Goal: Communication & Community: Connect with others

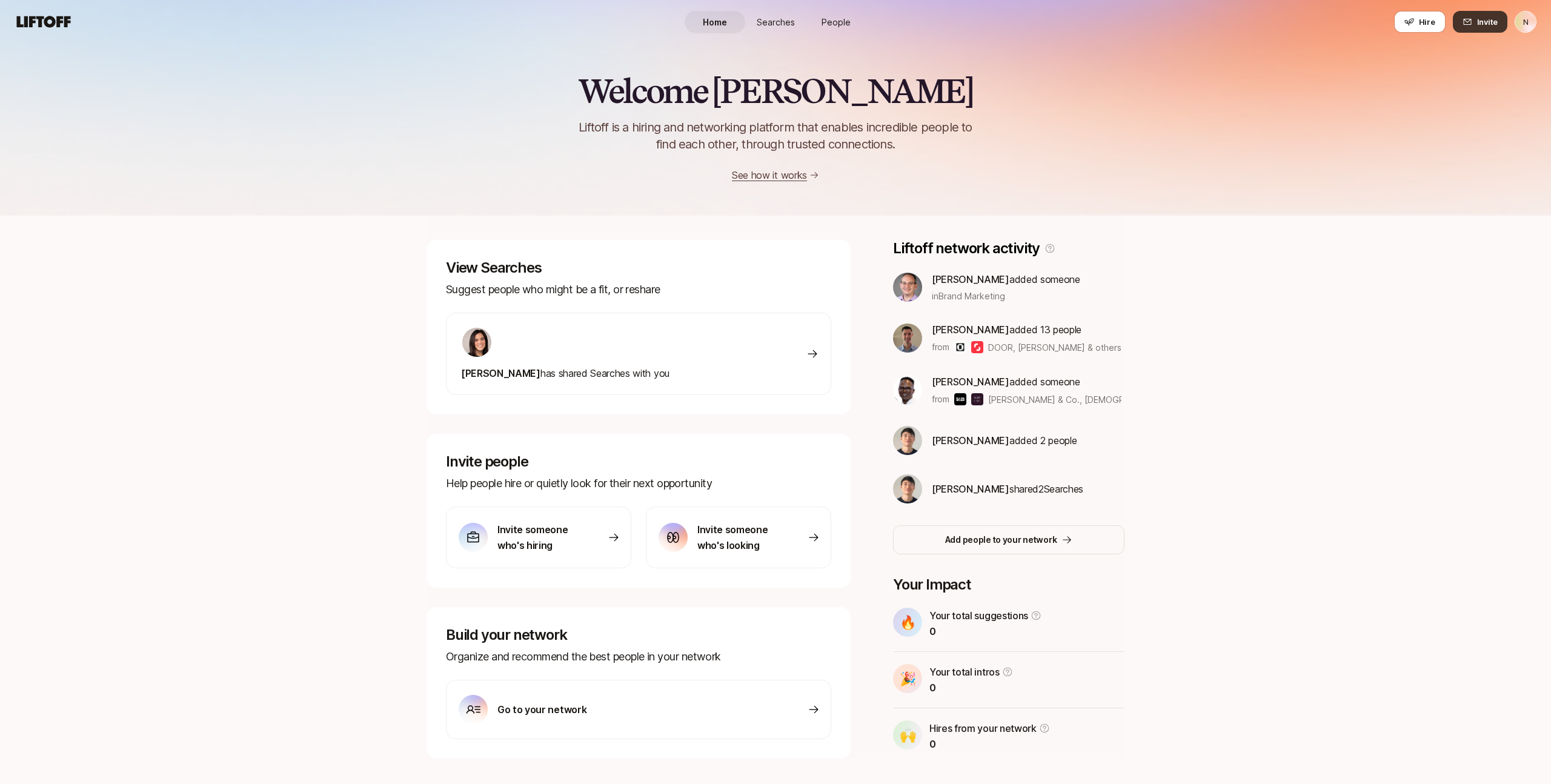
click at [1491, 25] on span "Invite" at bounding box center [1487, 22] width 20 height 12
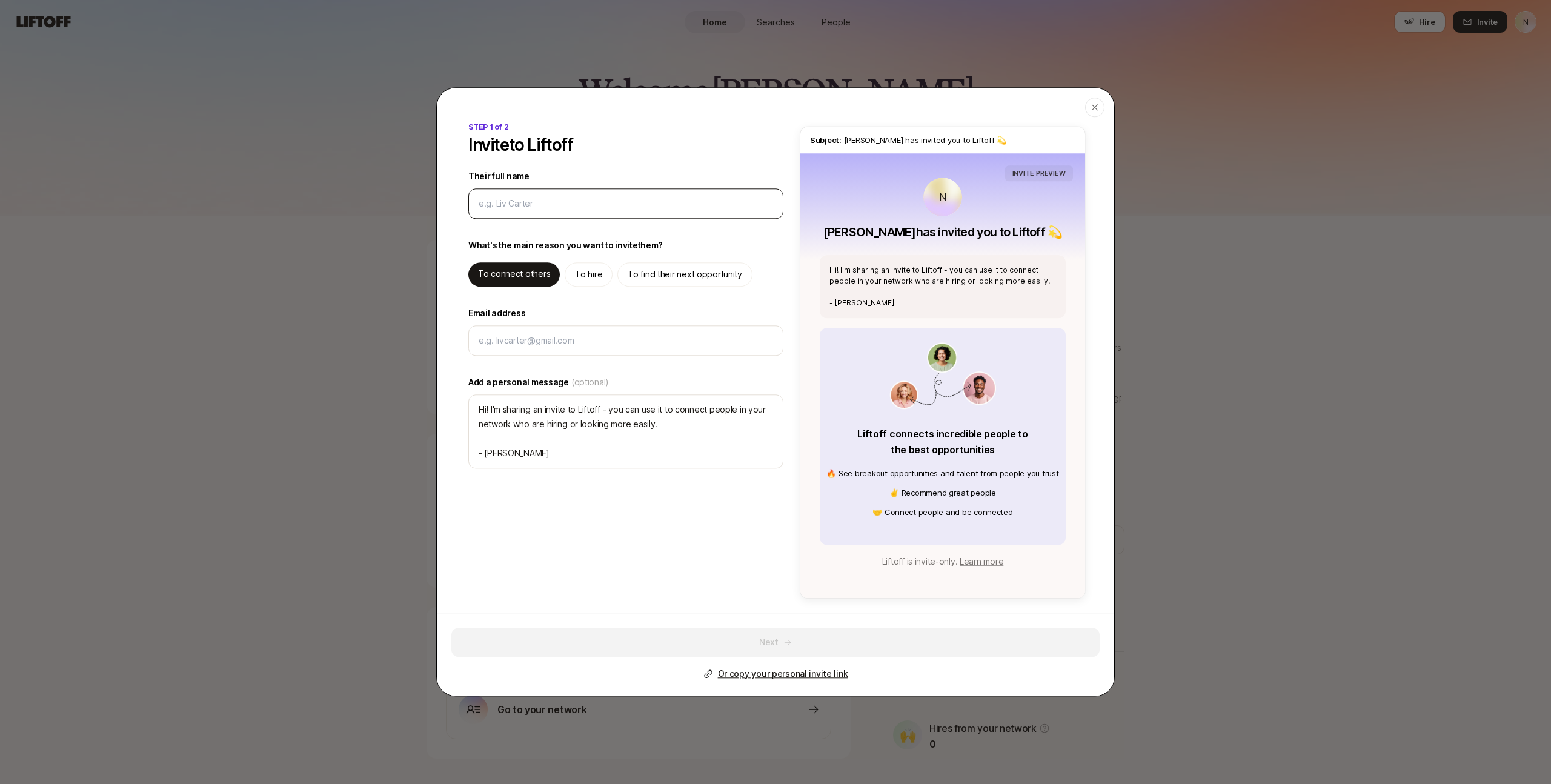
type input "S"
type textarea "x"
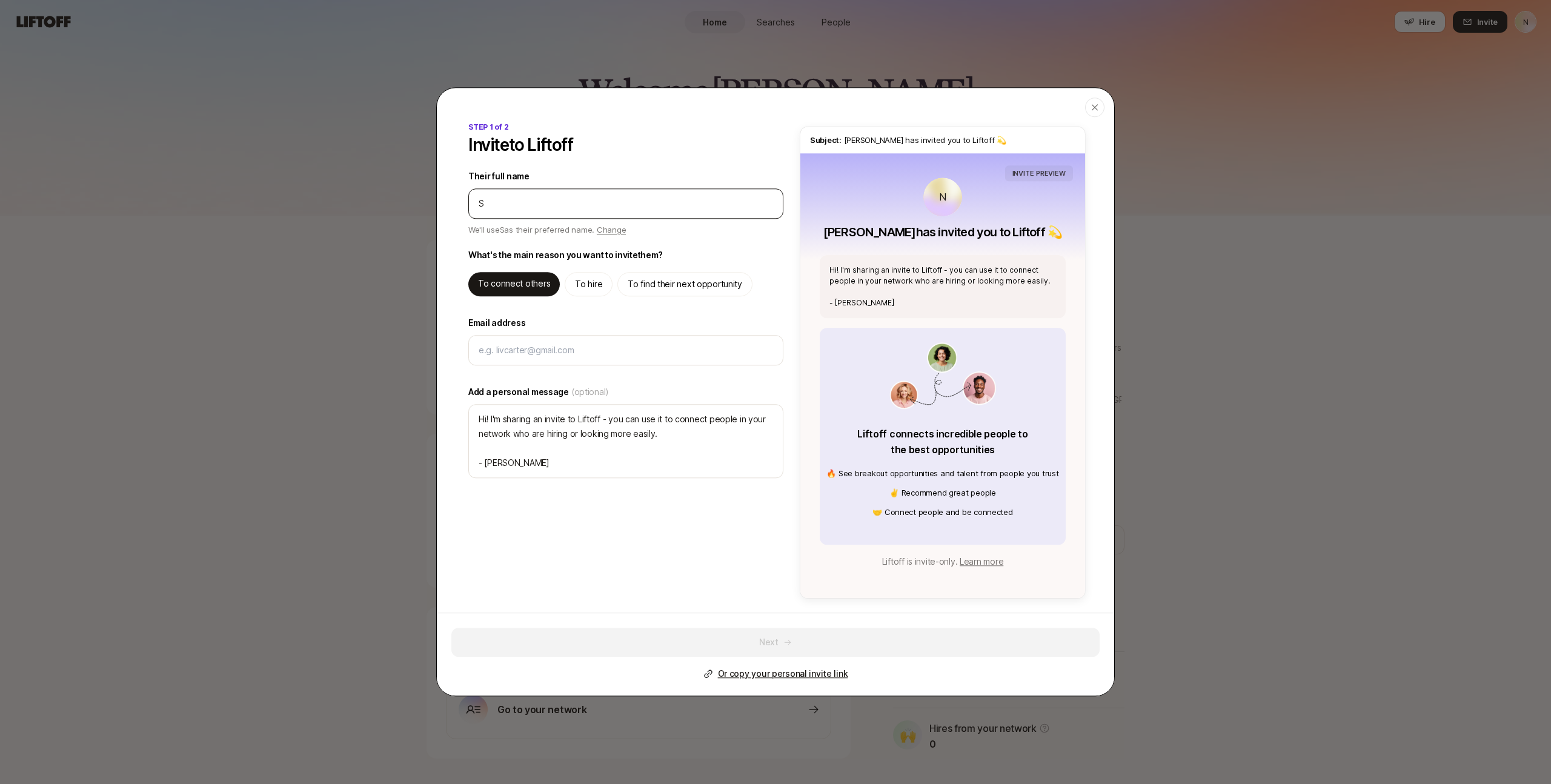
type input "So"
type textarea "x"
type input "Sop"
type textarea "x"
type input "Soph"
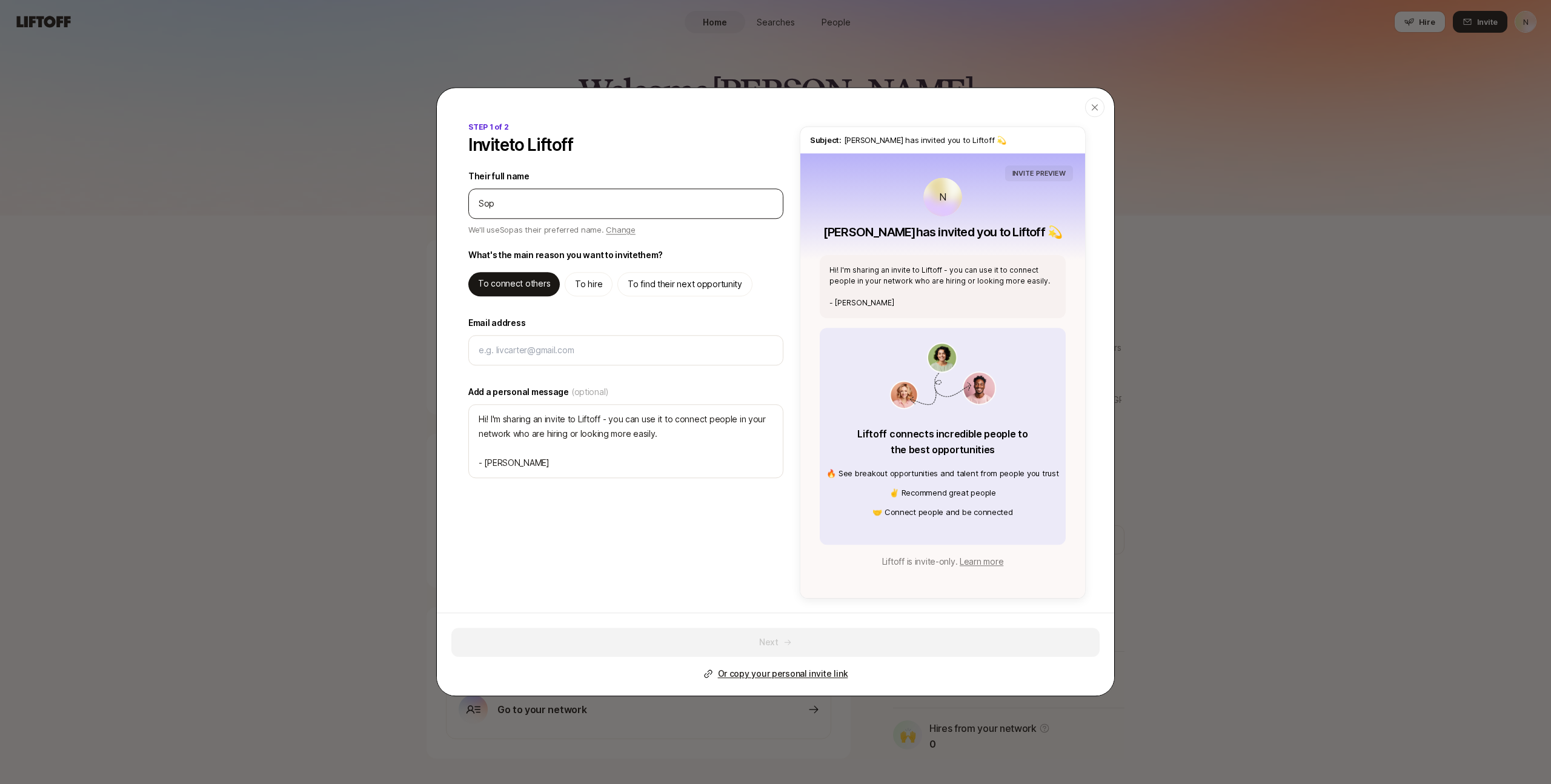
type textarea "x"
type input "Sophi"
type textarea "x"
type input "[PERSON_NAME]"
type textarea "x"
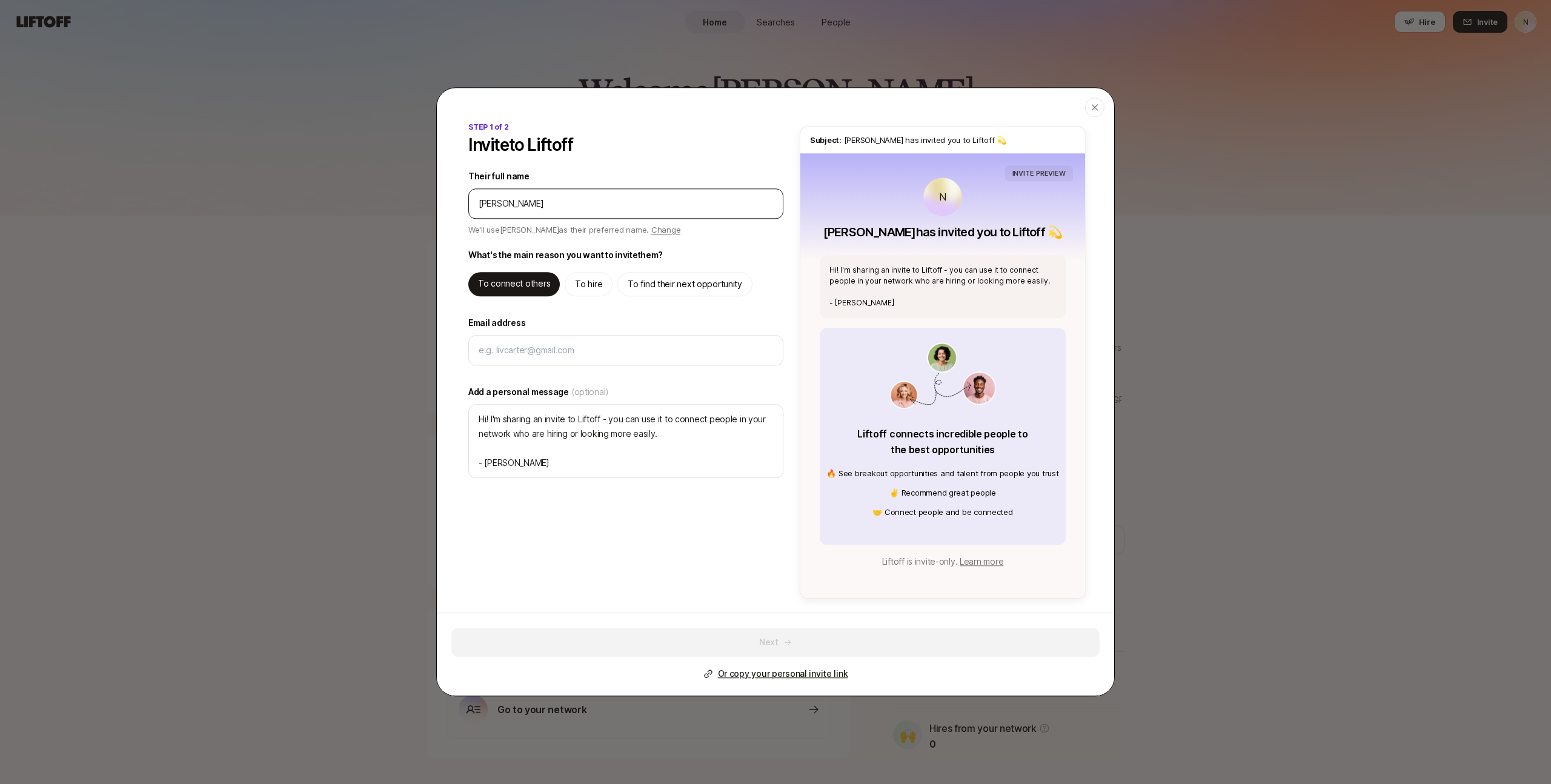
type input "[PERSON_NAME]"
type textarea "x"
type input "[PERSON_NAME]"
type textarea "Hi [PERSON_NAME]! I'm sharing an invite to Liftoff - you can use it to connect …"
type textarea "x"
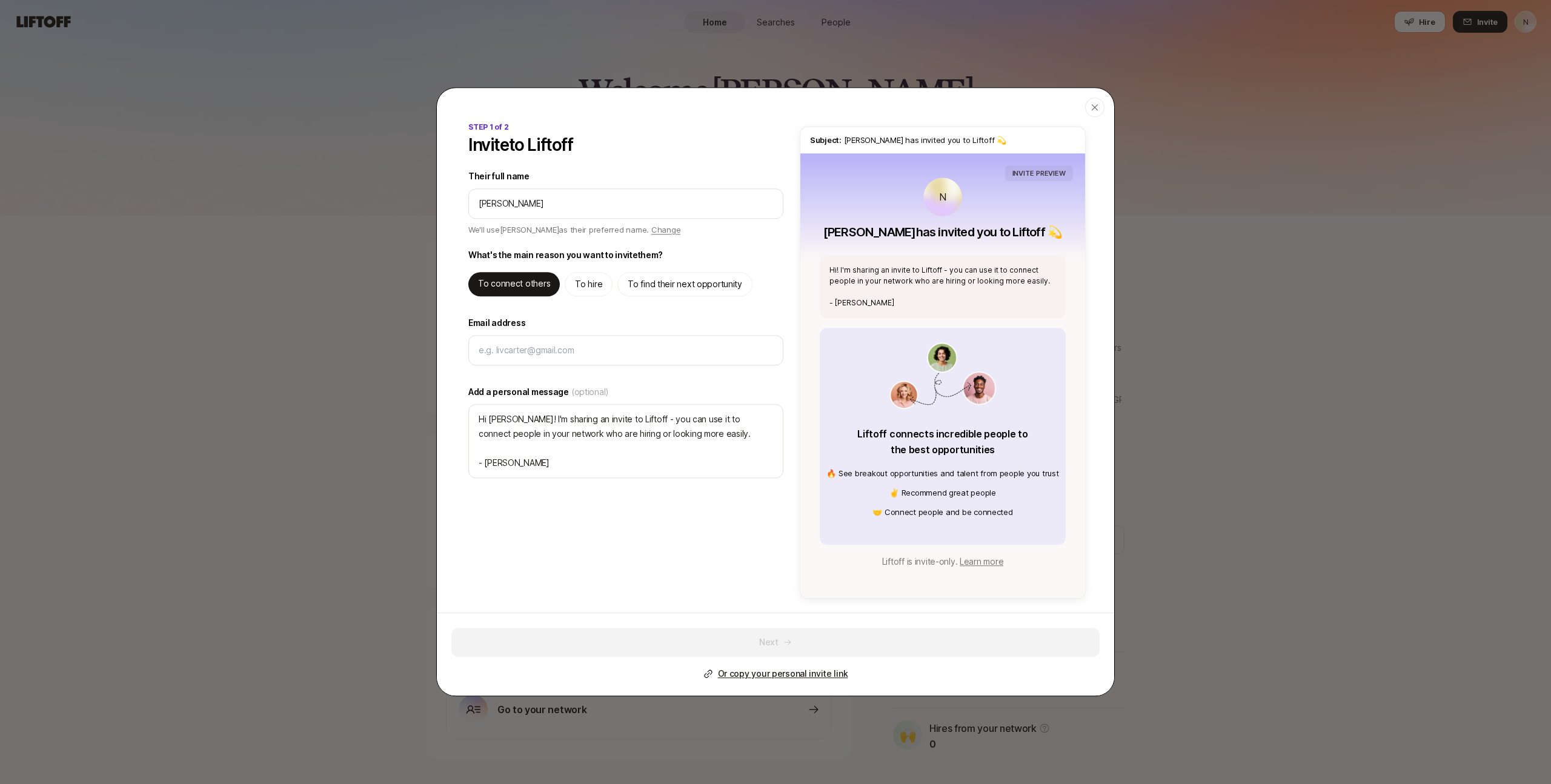
click at [672, 287] on div "To find their next opportunity" at bounding box center [685, 284] width 135 height 24
type textarea "Hi [PERSON_NAME]! I'm sharing an invite to Liftoff - you can use it to find hig…"
type textarea "x"
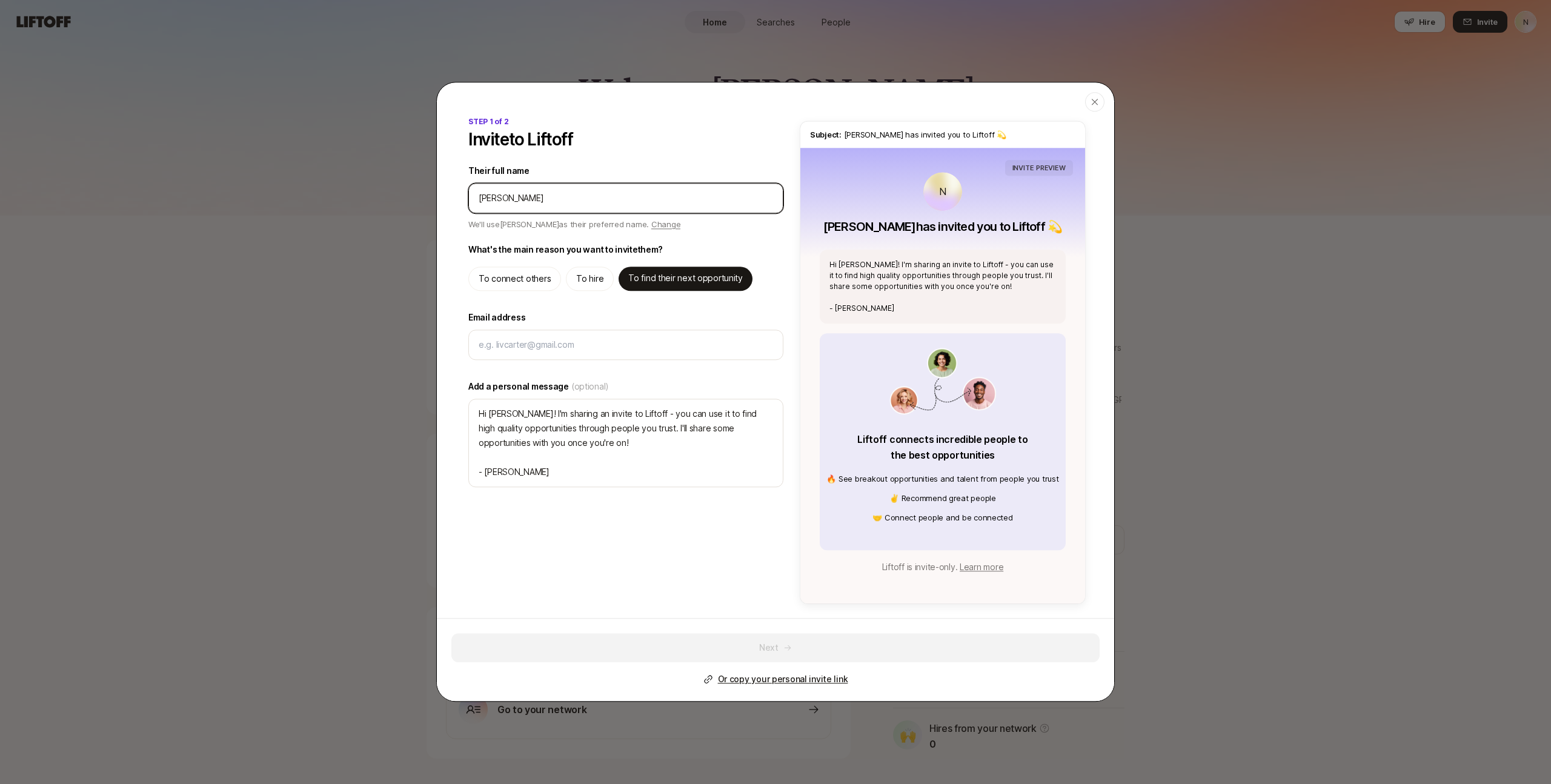
click at [534, 196] on input "Their full name" at bounding box center [625, 198] width 294 height 14
type input "[PERSON_NAME]"
type textarea "x"
type input "[PERSON_NAME]"
type textarea "x"
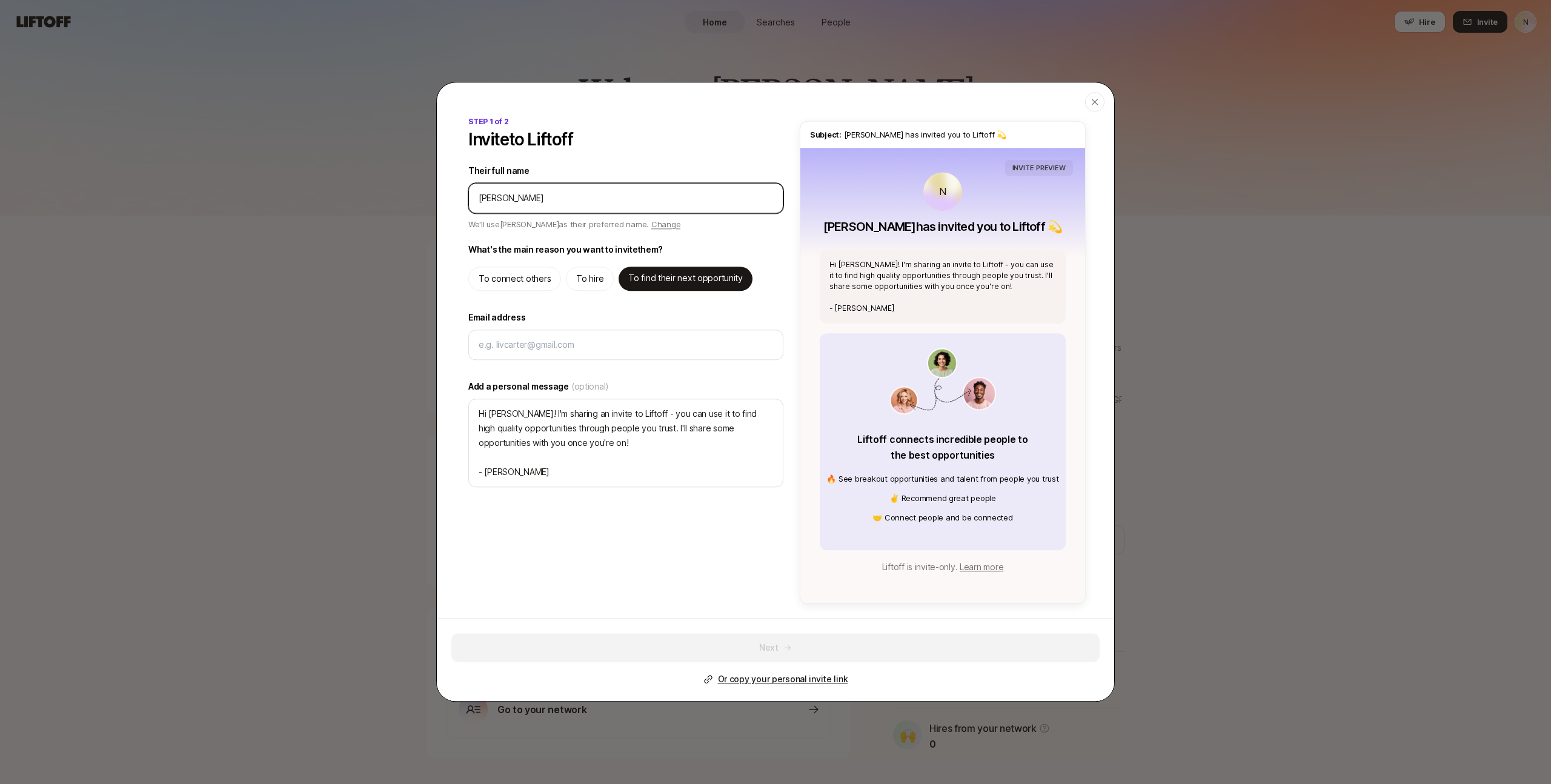
type input "[PERSON_NAME]"
type textarea "x"
type input "[PERSON_NAME] hi"
type textarea "x"
type input "[PERSON_NAME]"
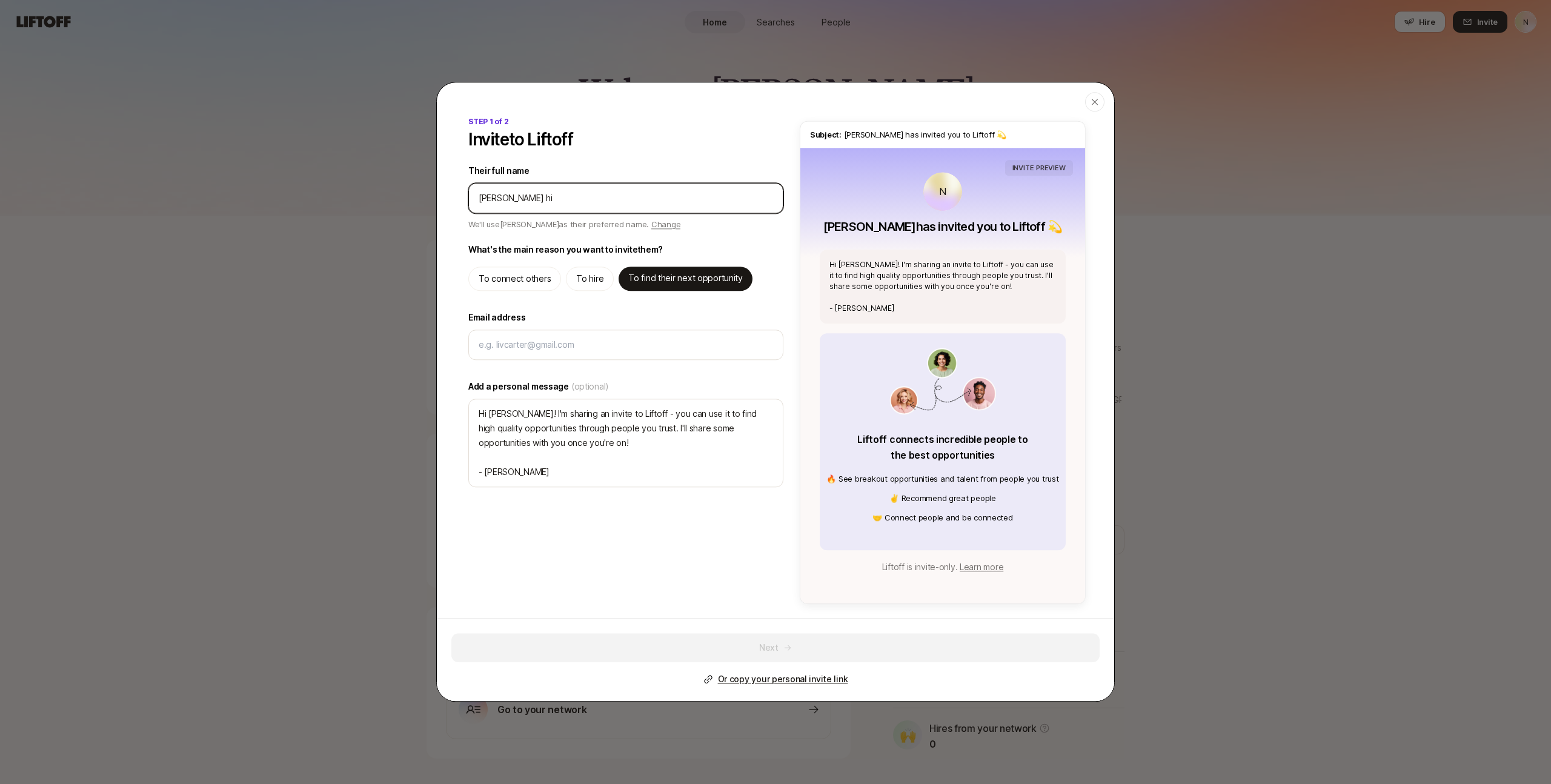
type textarea "x"
type input "[PERSON_NAME]"
type textarea "x"
type input "[PERSON_NAME]"
type textarea "x"
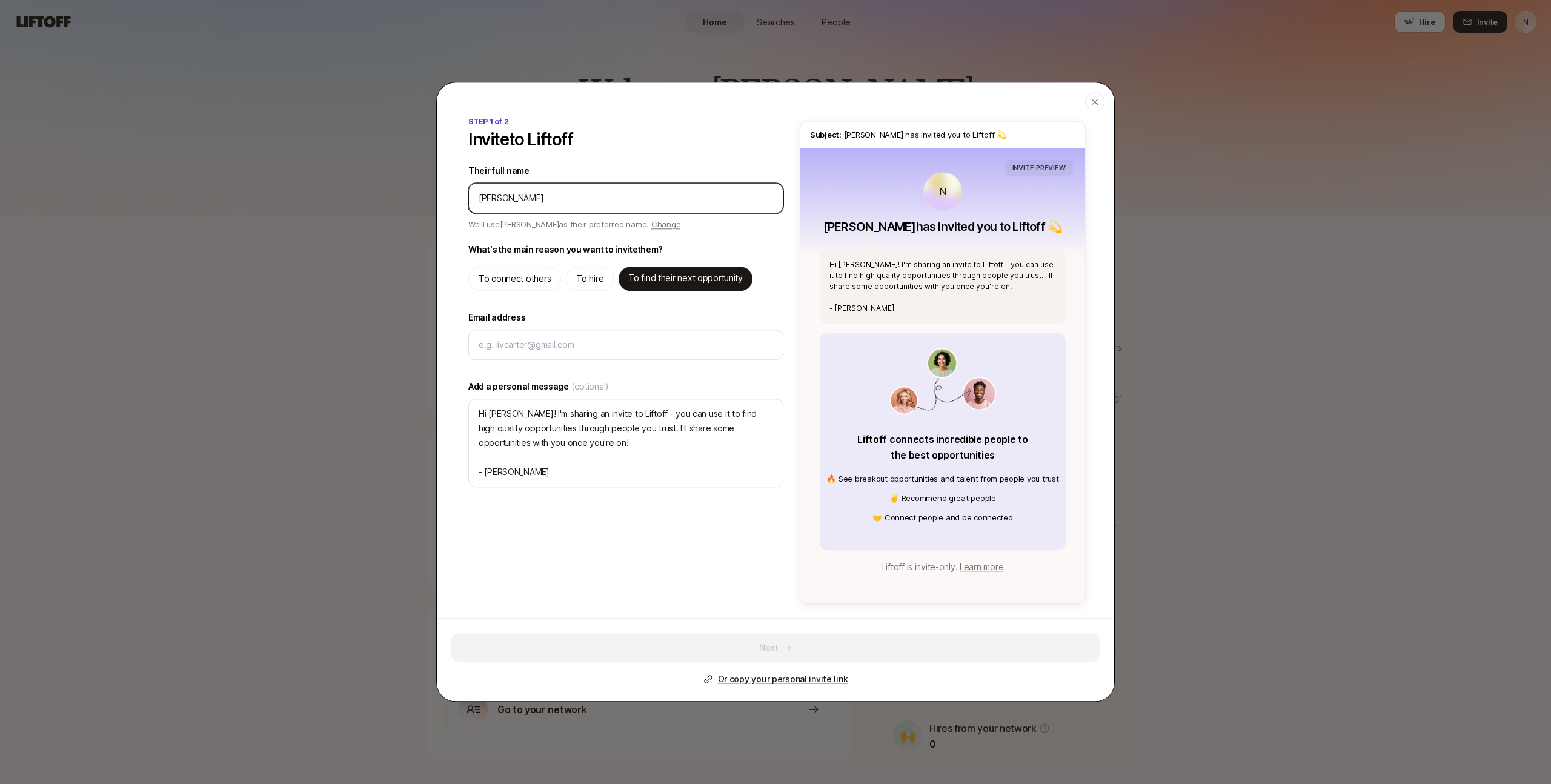
type input "[PERSON_NAME]"
type textarea "x"
type input "[PERSON_NAME]"
type textarea "x"
type input "[PERSON_NAME]"
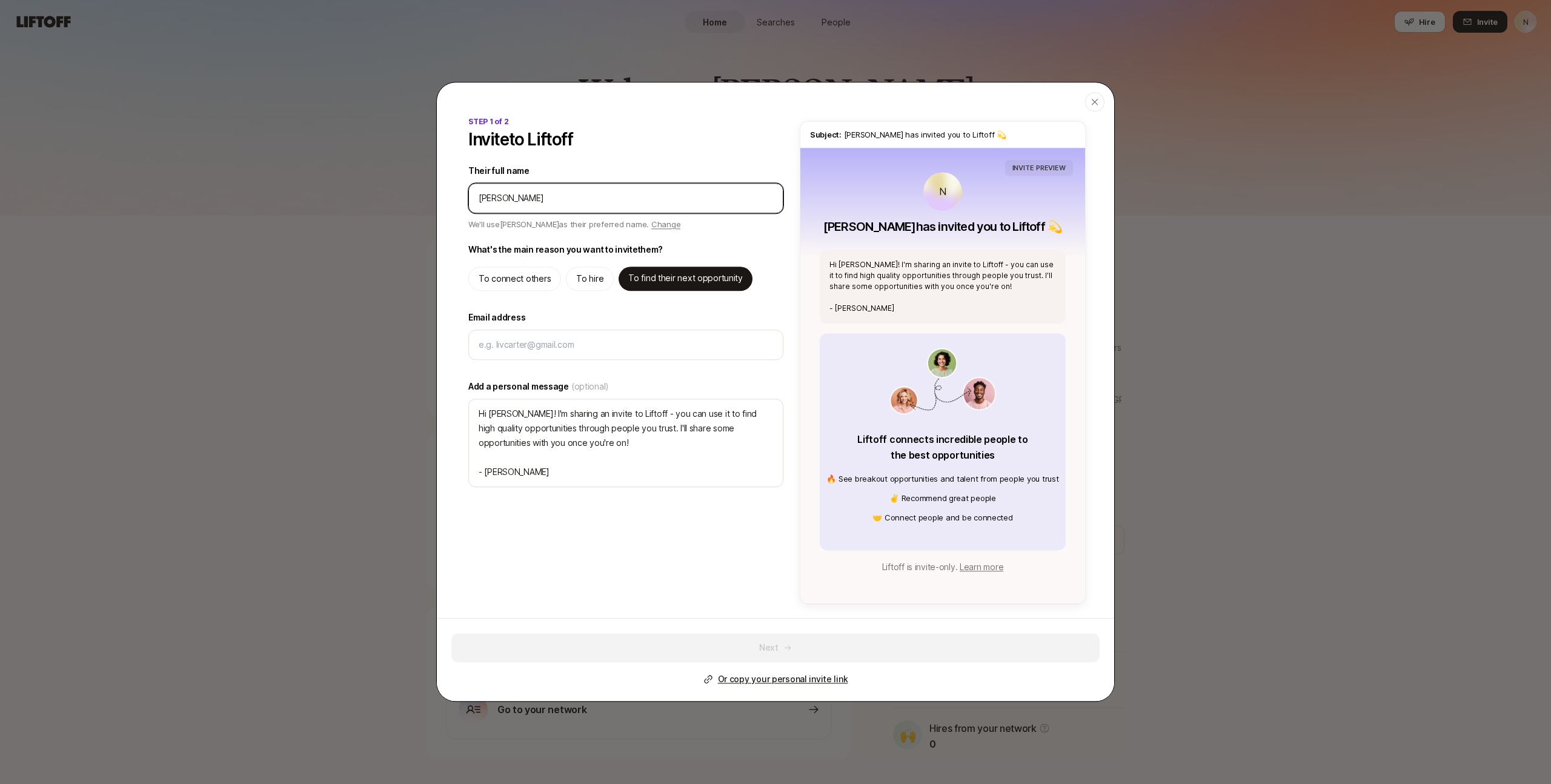
type textarea "x"
type input "[PERSON_NAME]"
type textarea "x"
type input "[PERSON_NAME]"
type textarea "x"
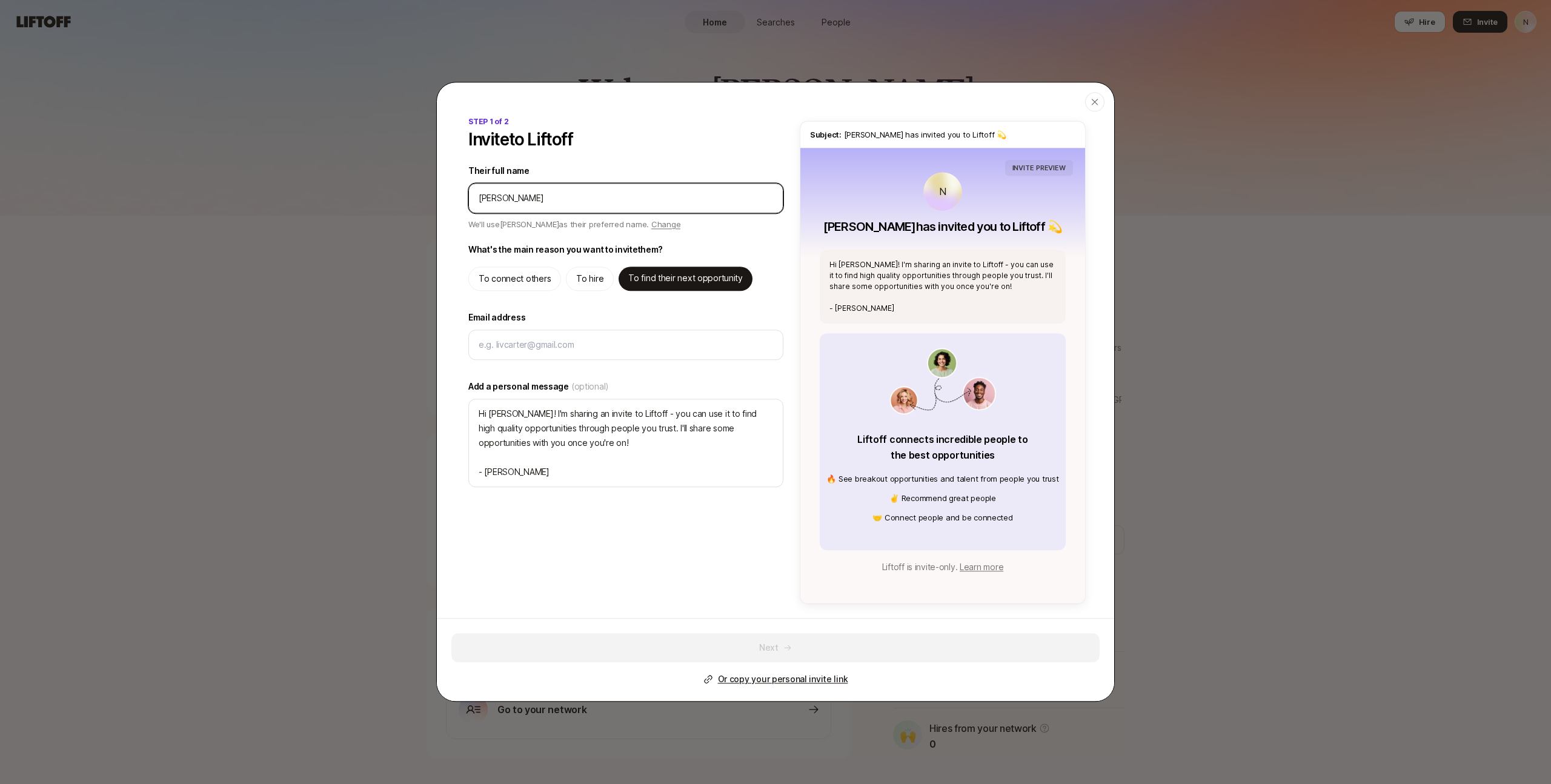
click at [550, 196] on input "Their full name" at bounding box center [625, 198] width 294 height 14
paste input "[PERSON_NAME]"
type input "[PERSON_NAME]"
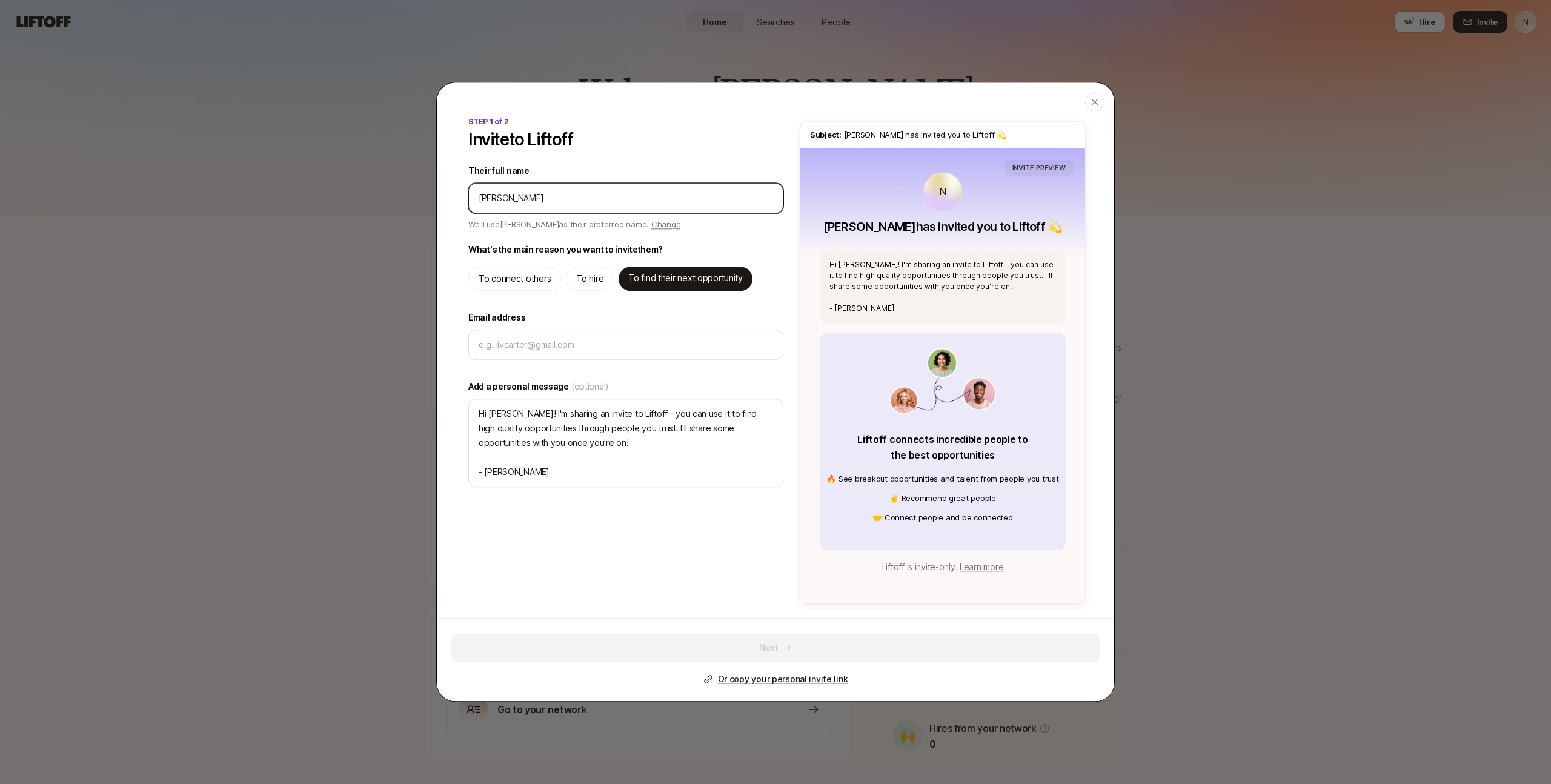
type textarea "x"
type input "[PERSON_NAME]"
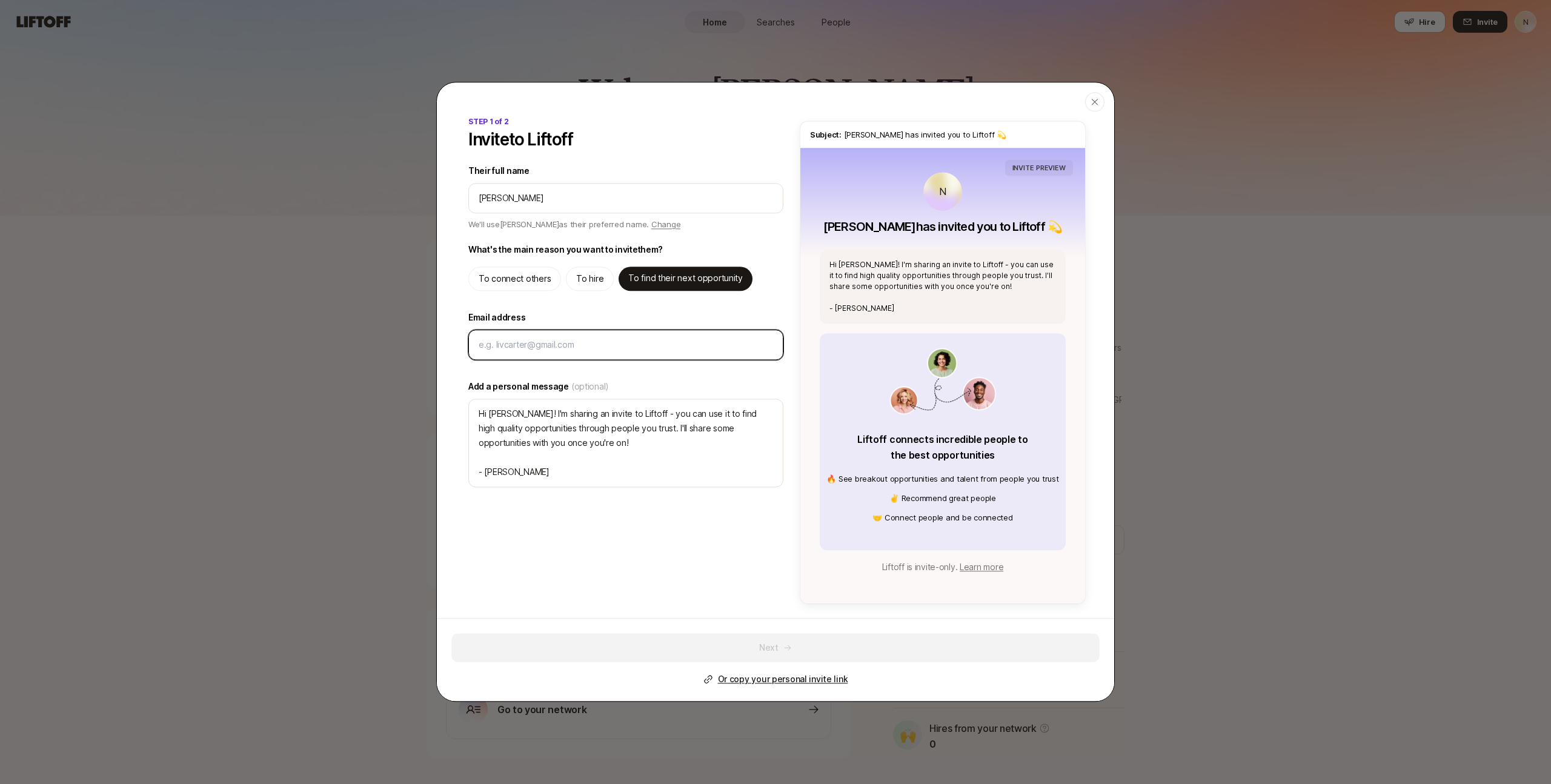
type textarea "x"
click at [522, 345] on input "Email address" at bounding box center [625, 344] width 294 height 14
type input "s"
type textarea "x"
type input "so"
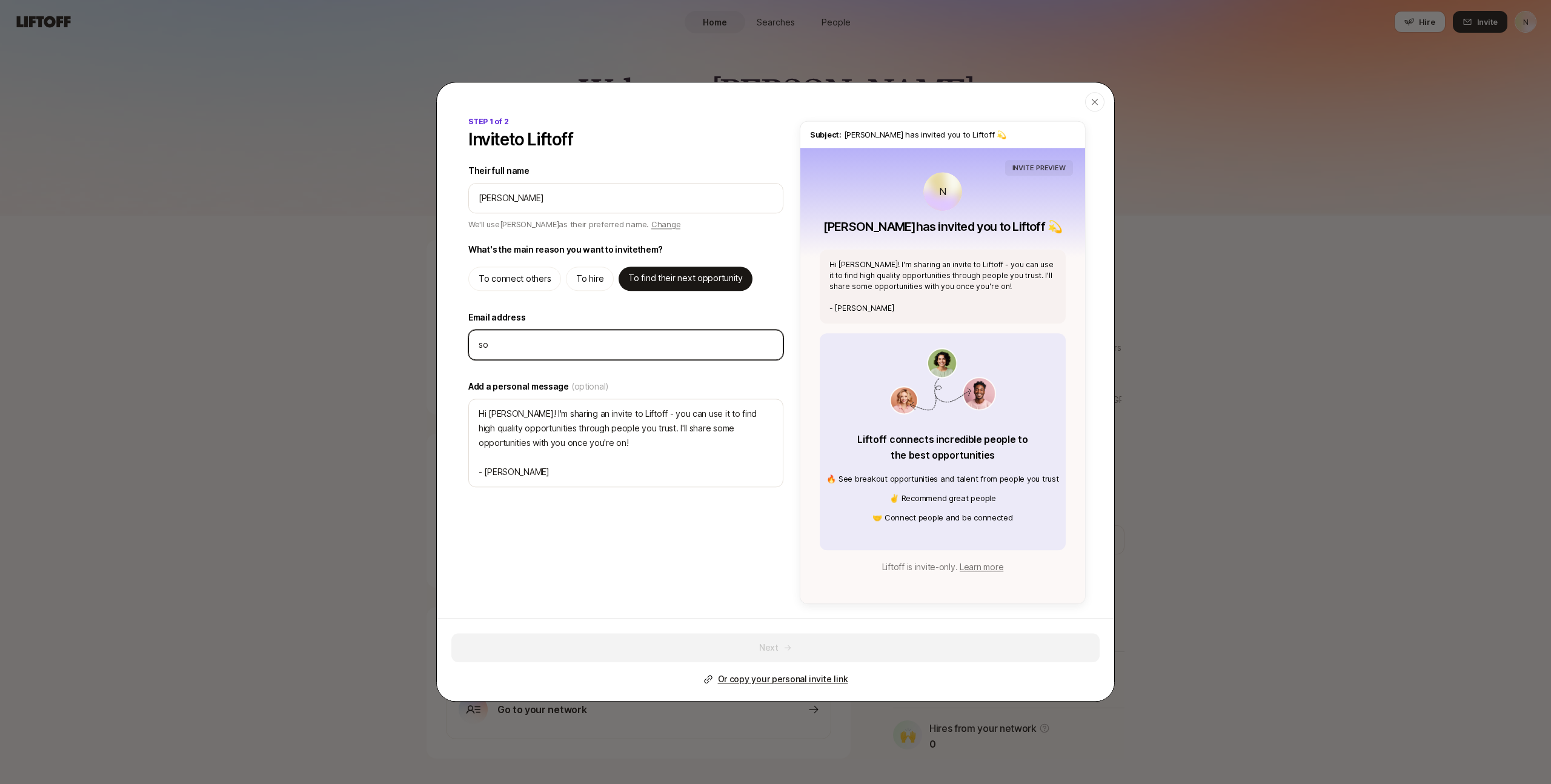
type textarea "x"
type input "so"
click at [1098, 101] on icon "button" at bounding box center [1095, 101] width 10 height 10
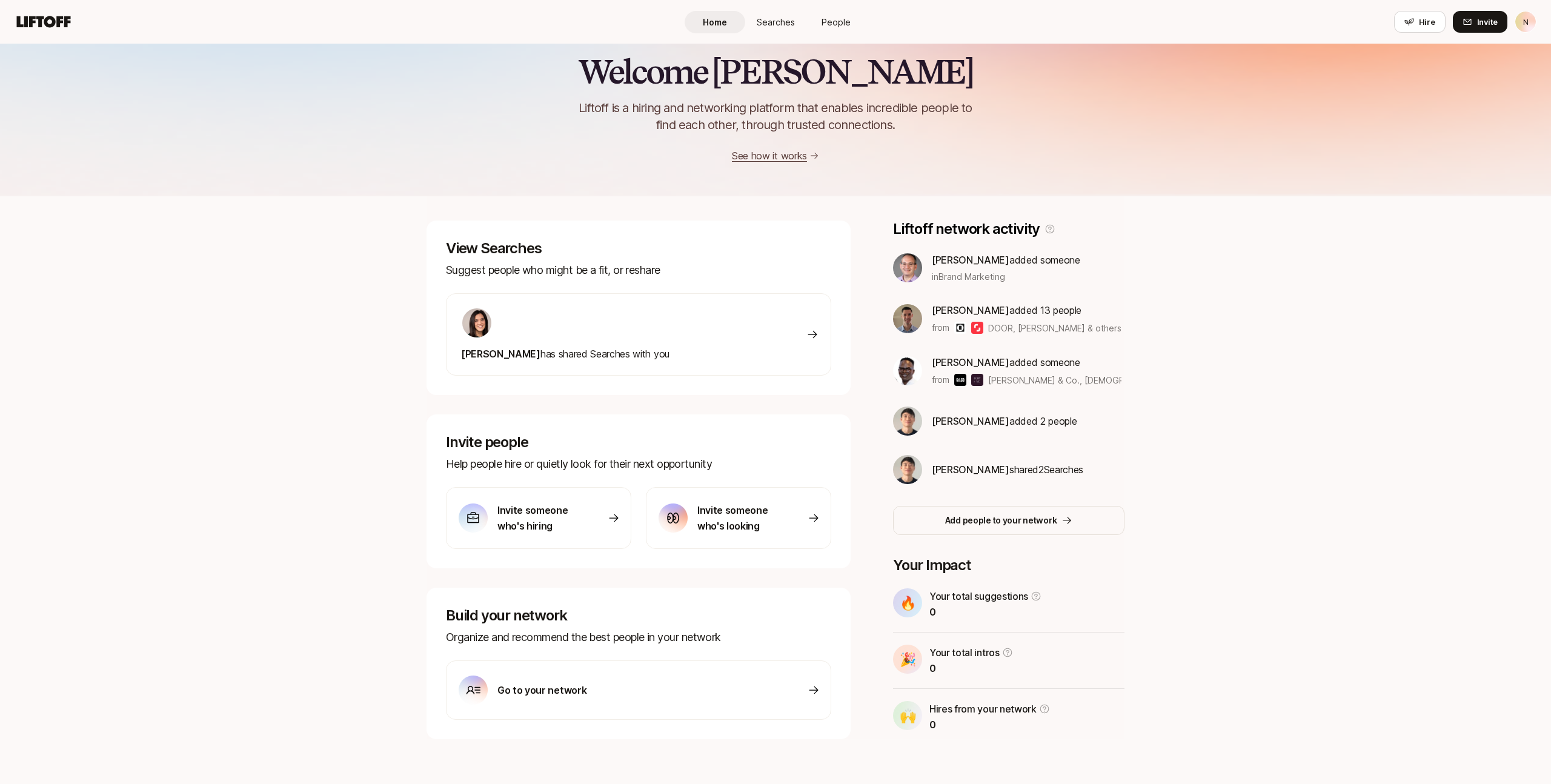
scroll to position [19, 0]
click at [777, 22] on span "Searches" at bounding box center [776, 22] width 38 height 12
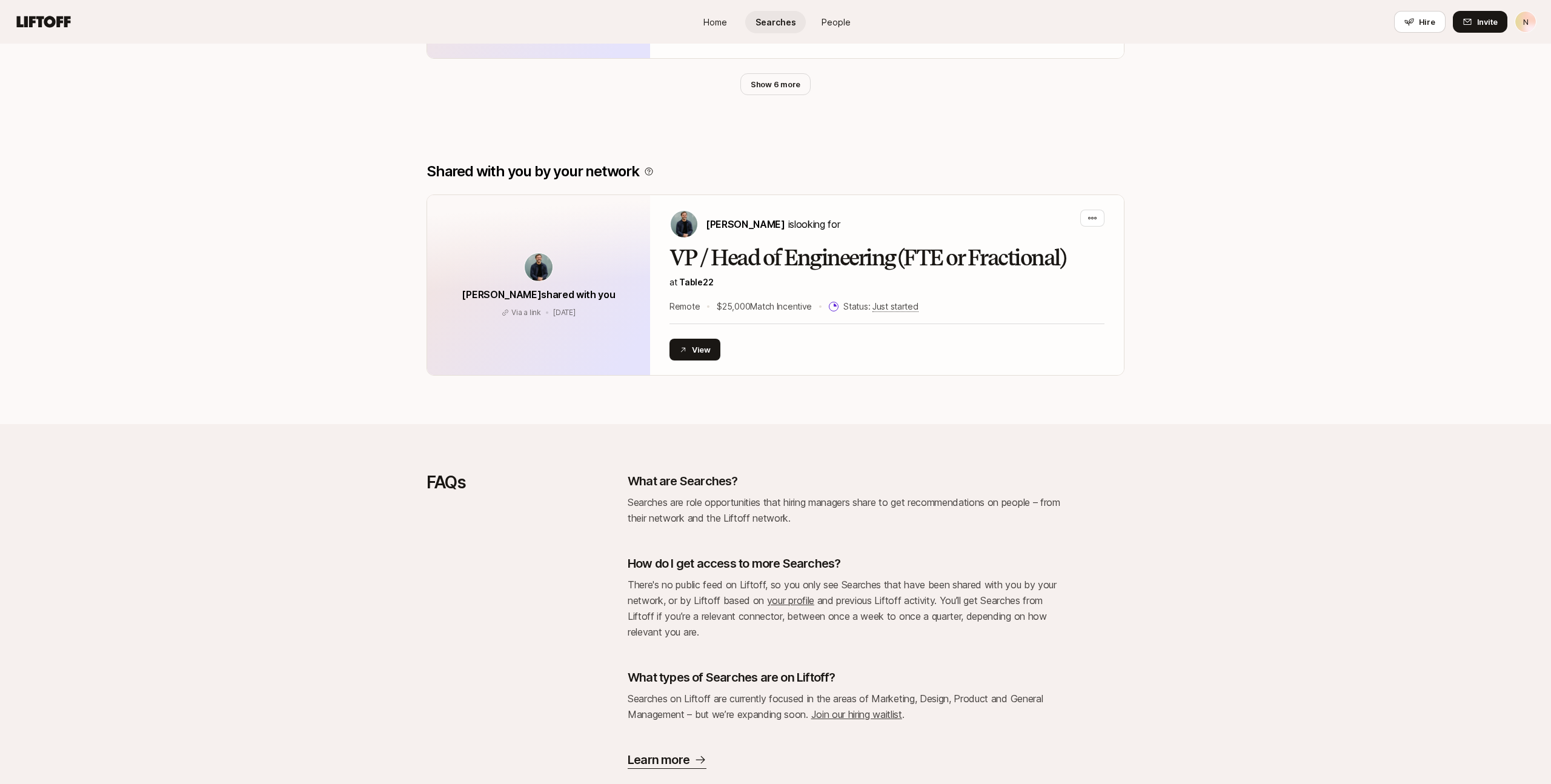
scroll to position [2456, 0]
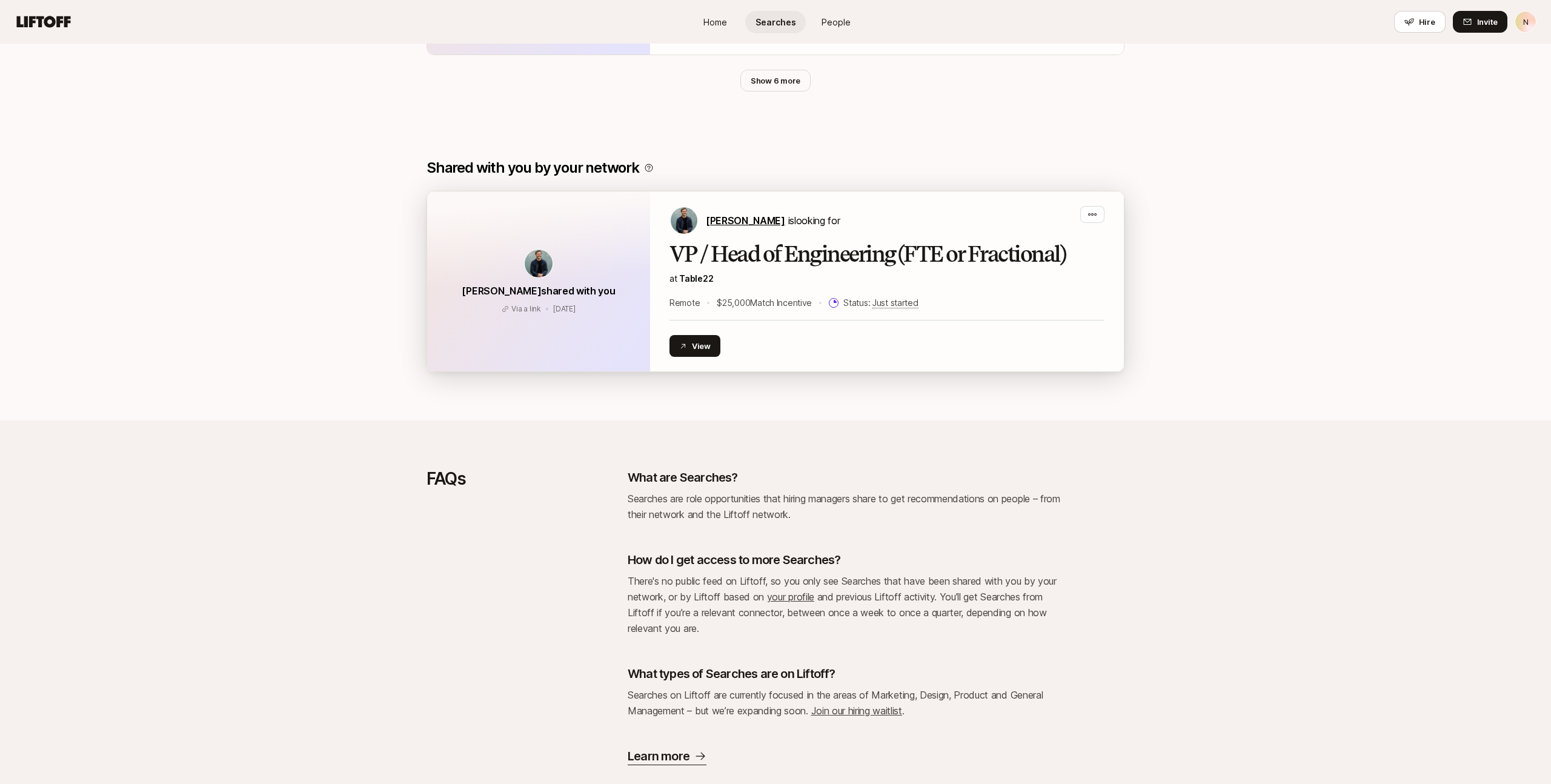
click at [723, 214] on span "[PERSON_NAME]" at bounding box center [745, 220] width 79 height 12
